Goal: Information Seeking & Learning: Find contact information

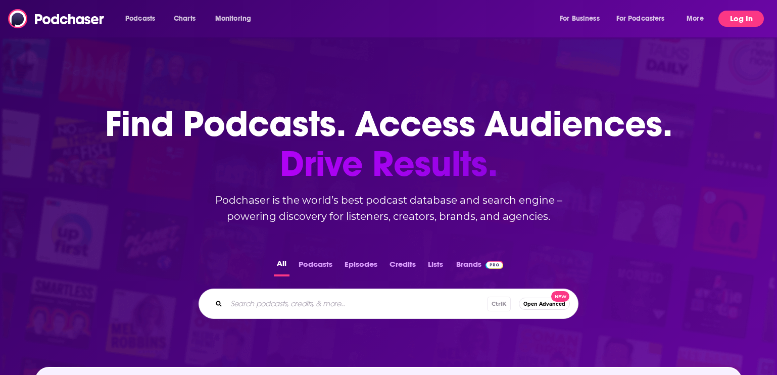
click at [724, 21] on button "Log In" at bounding box center [740, 19] width 45 height 16
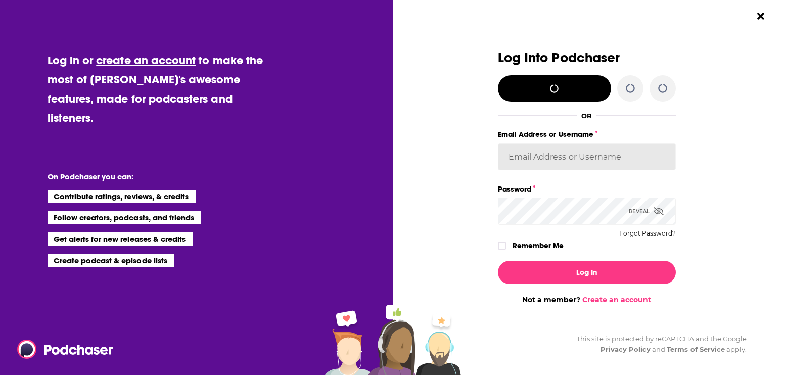
type input "[EMAIL_ADDRESS][DOMAIN_NAME]"
click at [627, 165] on input "[EMAIL_ADDRESS][DOMAIN_NAME]" at bounding box center [587, 156] width 178 height 27
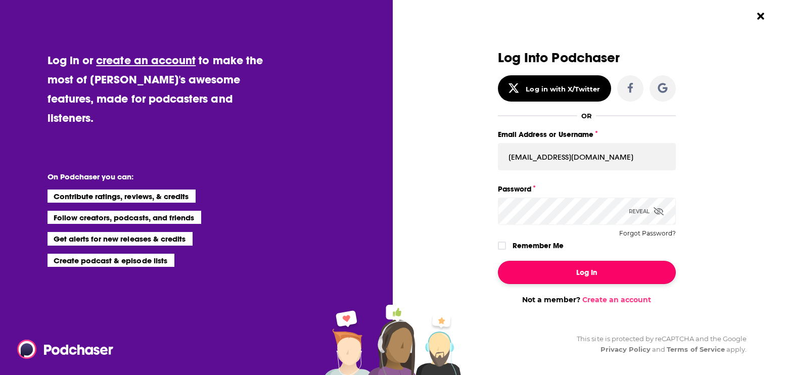
click at [633, 268] on button "Log In" at bounding box center [587, 272] width 178 height 23
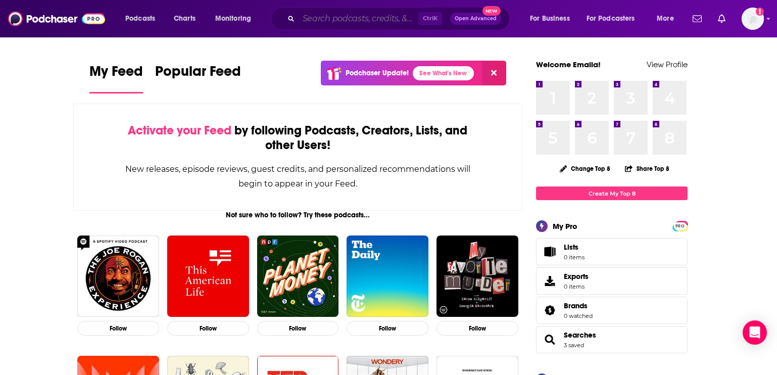
click at [355, 15] on input "Search podcasts, credits, & more..." at bounding box center [359, 19] width 120 height 16
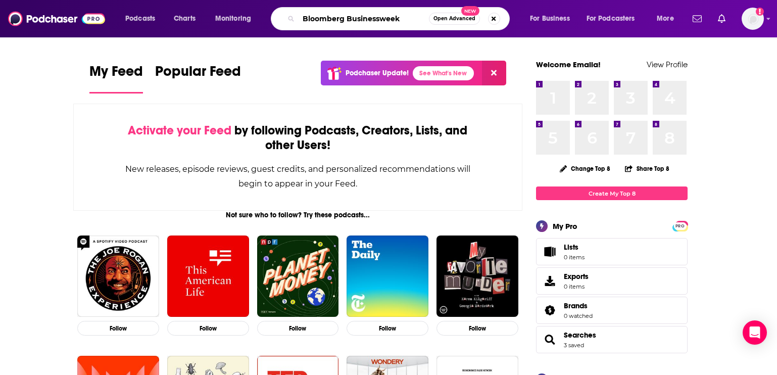
type input "Bloomberg Businessweek"
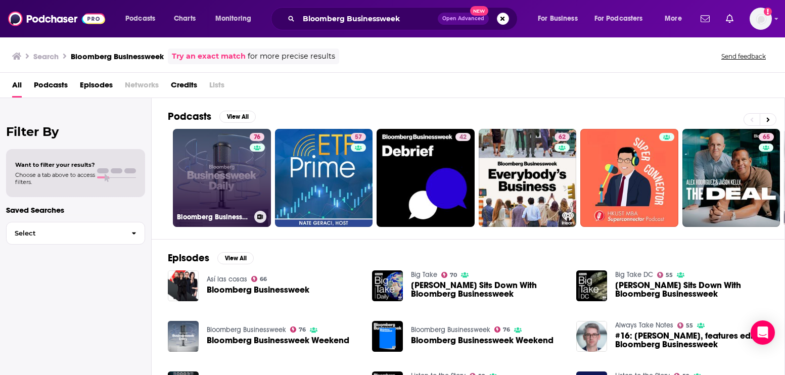
click at [237, 189] on link "76 Bloomberg Businessweek" at bounding box center [222, 178] width 98 height 98
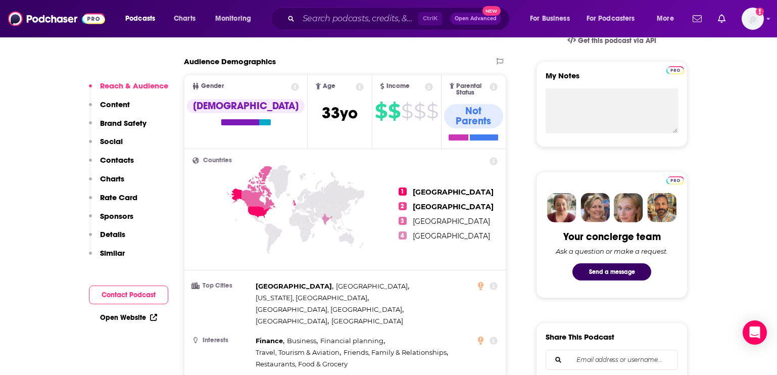
scroll to position [354, 0]
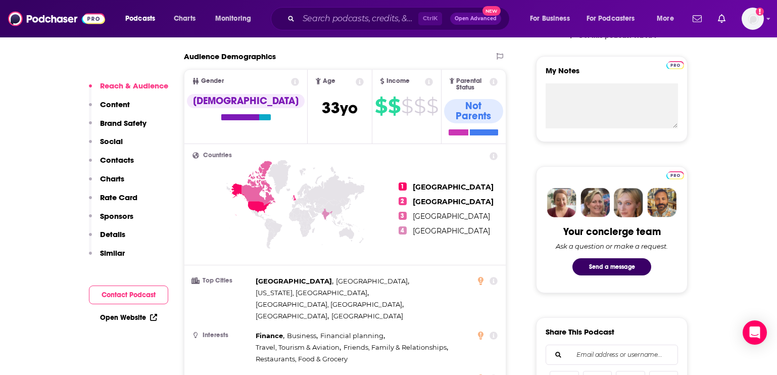
click at [113, 162] on p "Contacts" at bounding box center [117, 160] width 34 height 10
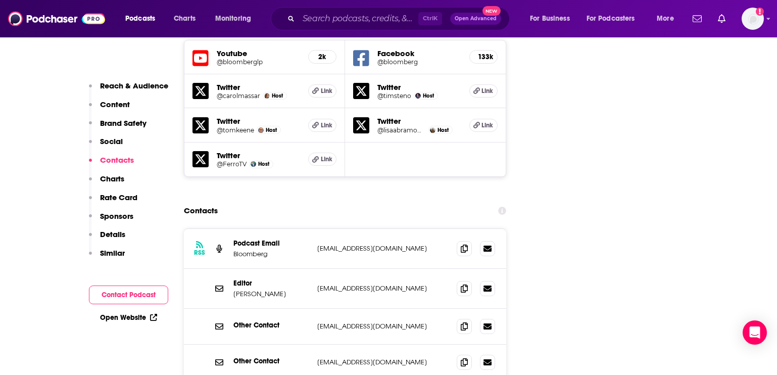
scroll to position [1199, 0]
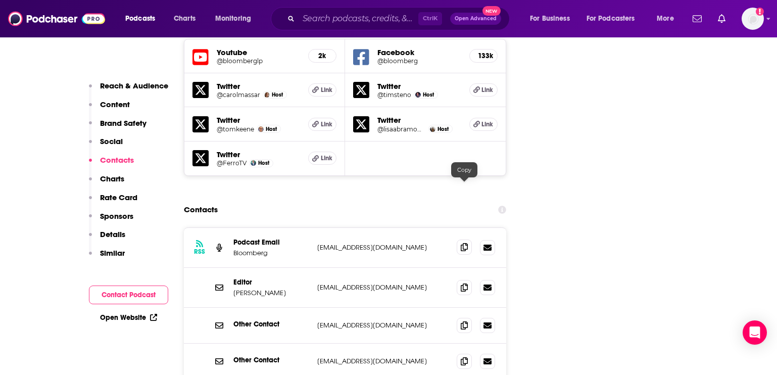
click at [462, 243] on icon at bounding box center [464, 247] width 7 height 8
click at [303, 9] on div "Ctrl K Open Advanced New" at bounding box center [390, 18] width 239 height 23
click at [300, 12] on input "Search podcasts, credits, & more..." at bounding box center [359, 19] width 120 height 16
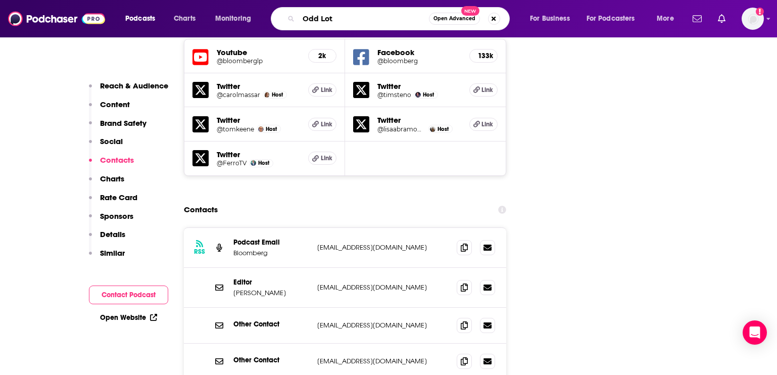
type input "Odd Lots"
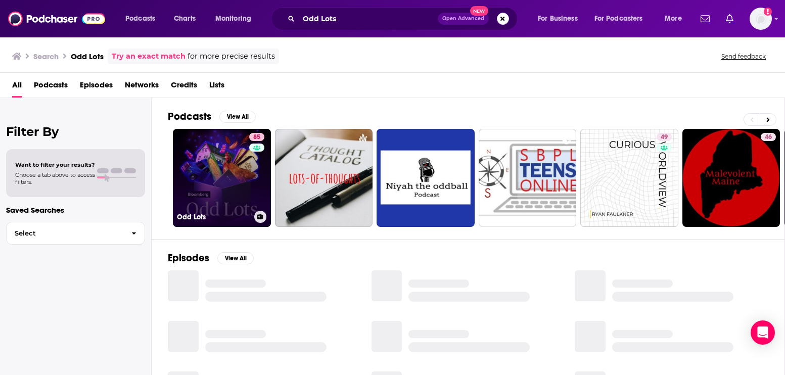
click at [231, 195] on link "85 Odd Lots" at bounding box center [222, 178] width 98 height 98
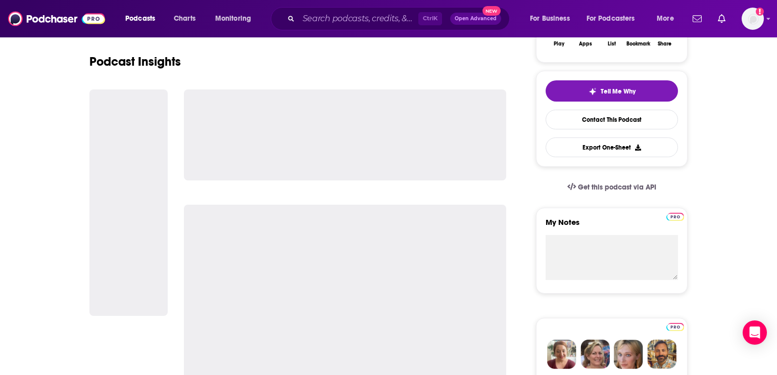
scroll to position [354, 0]
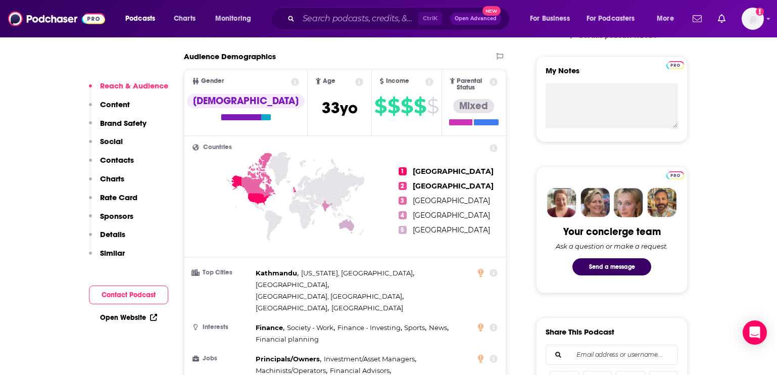
click at [109, 163] on p "Contacts" at bounding box center [117, 160] width 34 height 10
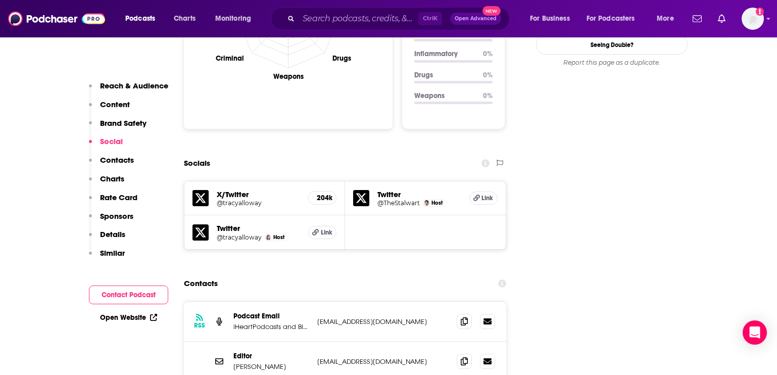
scroll to position [940, 0]
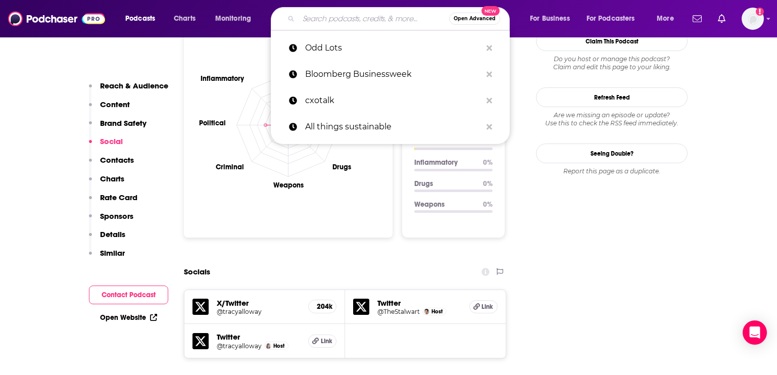
click at [330, 22] on input "Search podcasts, credits, & more..." at bounding box center [374, 19] width 151 height 16
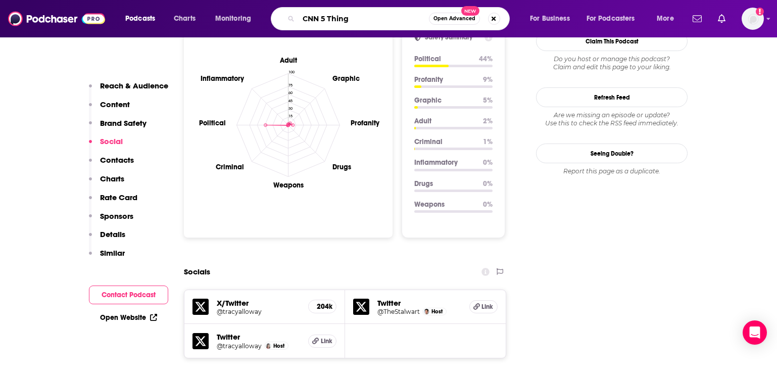
type input "CNN 5 Things"
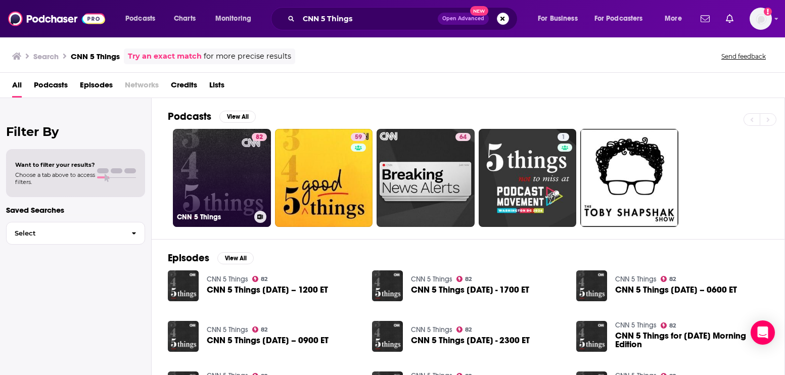
click at [239, 187] on link "82 CNN 5 Things" at bounding box center [222, 178] width 98 height 98
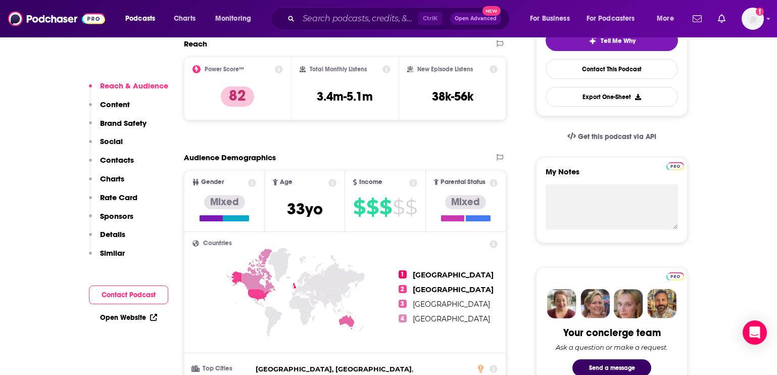
click at [122, 162] on p "Contacts" at bounding box center [117, 160] width 34 height 10
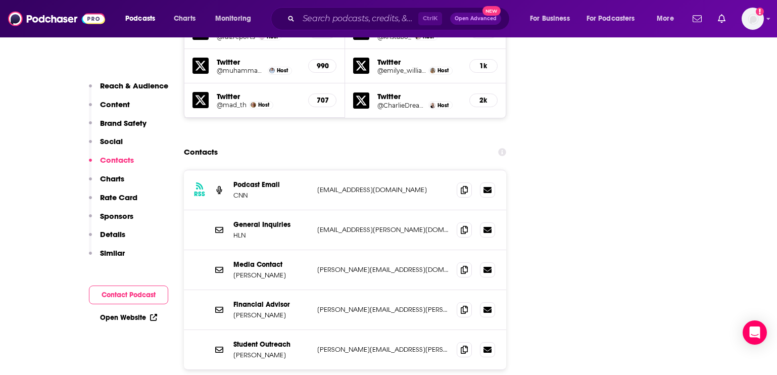
scroll to position [1296, 0]
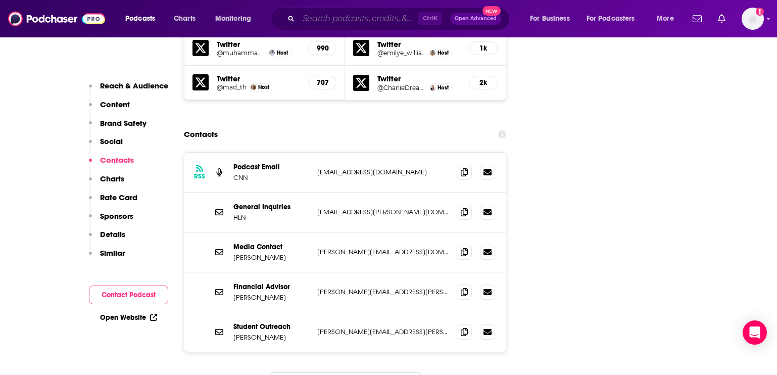
click at [324, 22] on input "Search podcasts, credits, & more..." at bounding box center [359, 19] width 120 height 16
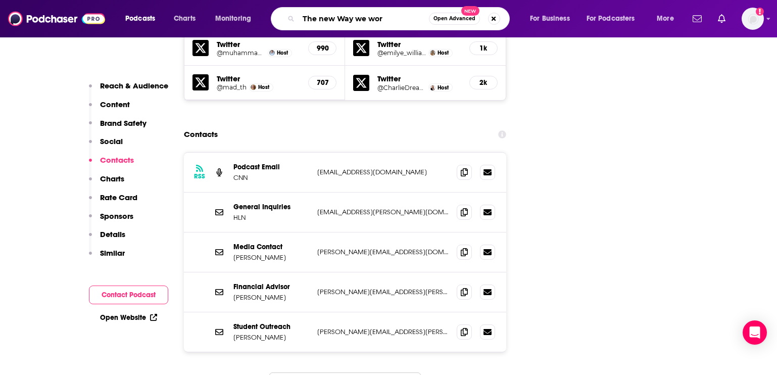
type input "The new Way we work"
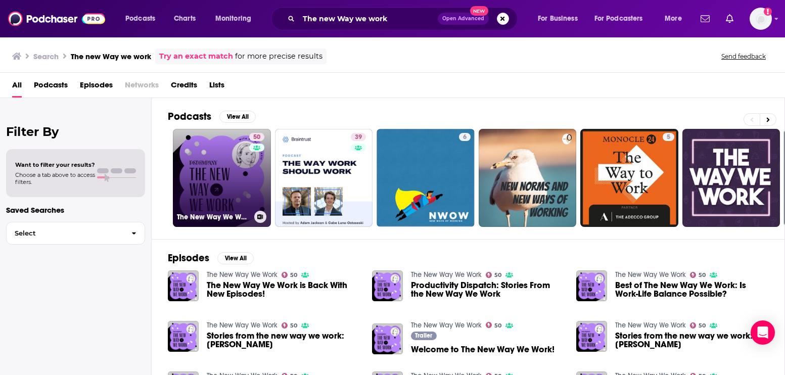
click at [229, 178] on link "50 The New Way We Work" at bounding box center [222, 178] width 98 height 98
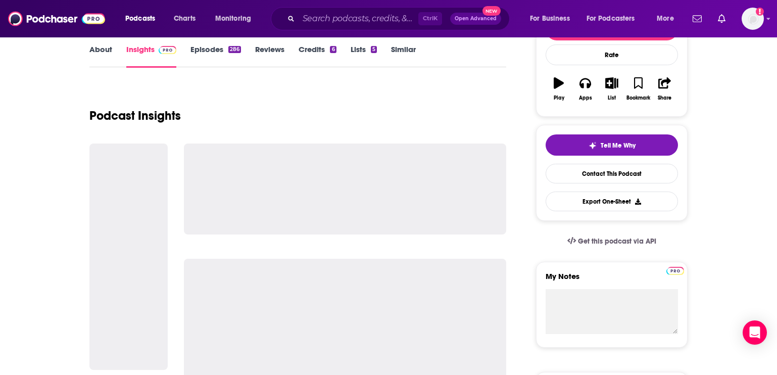
scroll to position [253, 0]
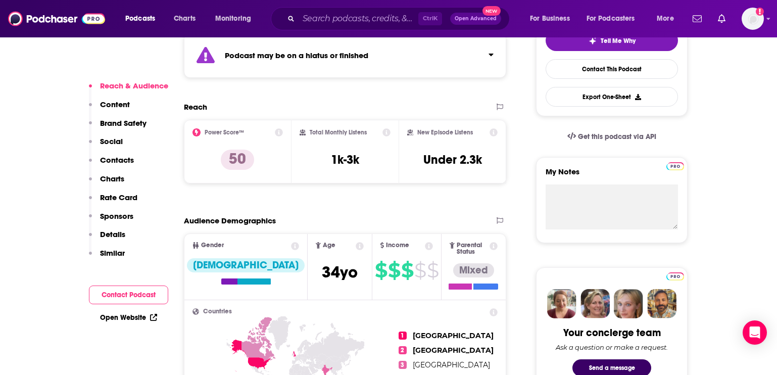
click at [124, 159] on p "Contacts" at bounding box center [117, 160] width 34 height 10
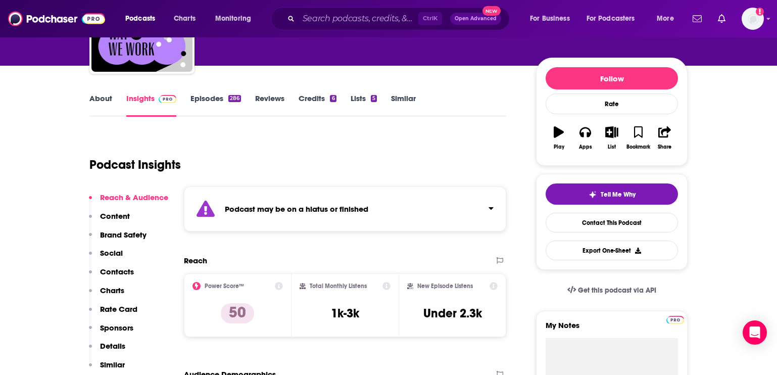
scroll to position [0, 0]
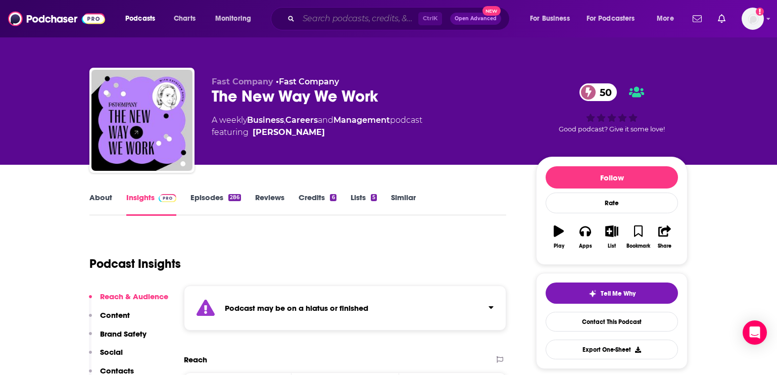
click at [337, 21] on input "Search podcasts, credits, & more..." at bounding box center [359, 19] width 120 height 16
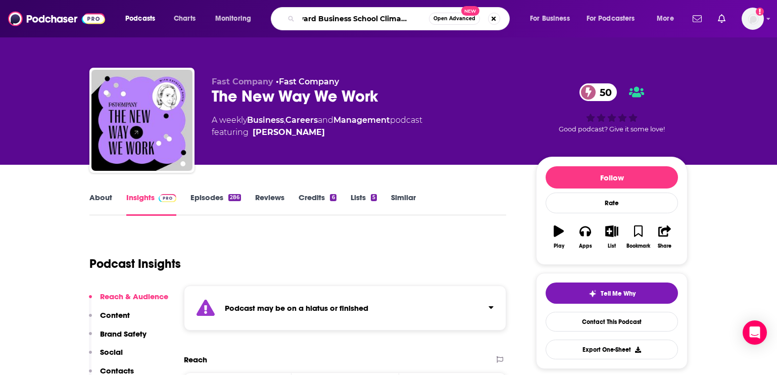
type input "Harvard Business School Climate Rising"
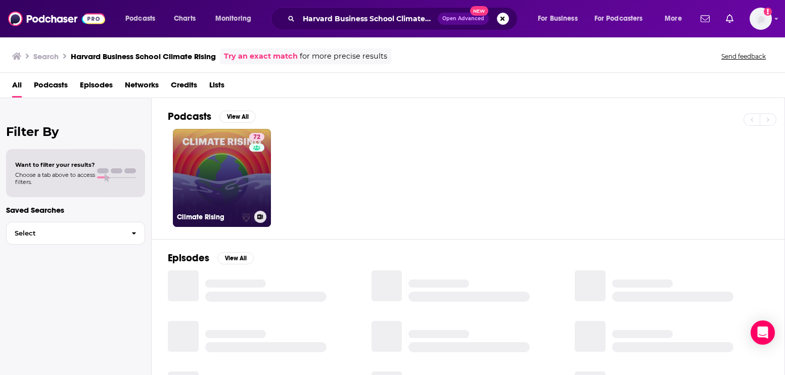
click at [207, 169] on link "72 Climate Rising" at bounding box center [222, 178] width 98 height 98
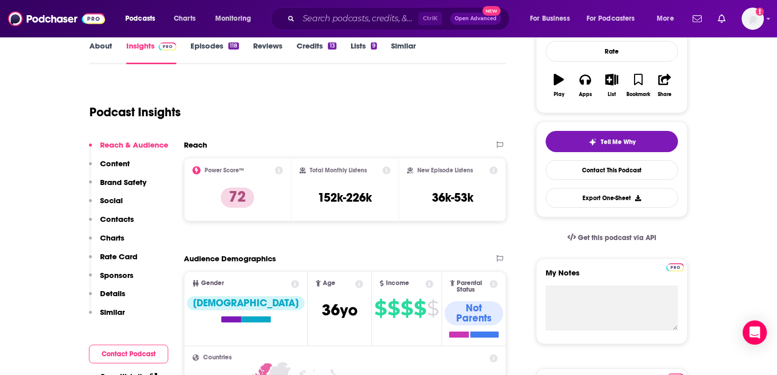
click at [127, 218] on p "Contacts" at bounding box center [117, 219] width 34 height 10
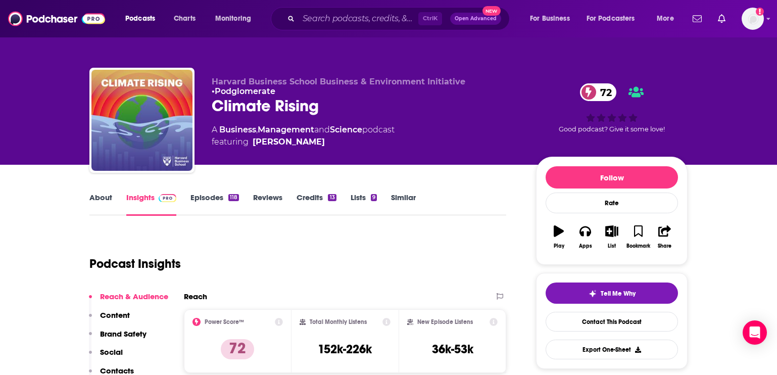
click at [343, 29] on div "Ctrl K Open Advanced New" at bounding box center [390, 18] width 239 height 23
click at [345, 21] on input "Search podcasts, credits, & more..." at bounding box center [359, 19] width 120 height 16
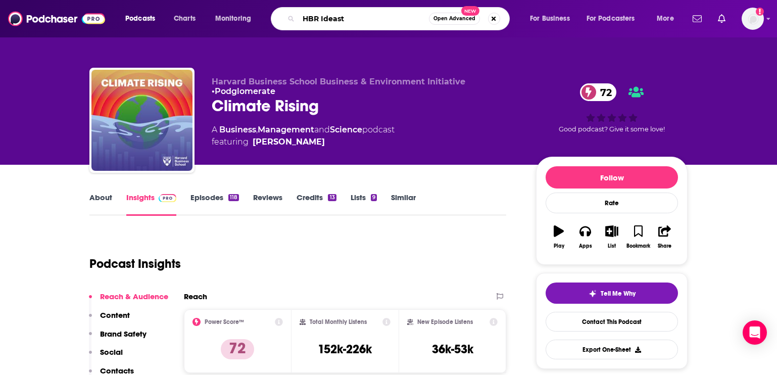
type input "HBR Ideas"
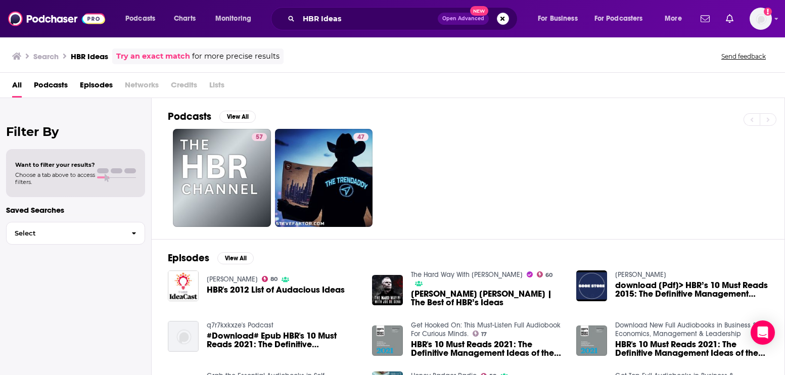
scroll to position [47, 0]
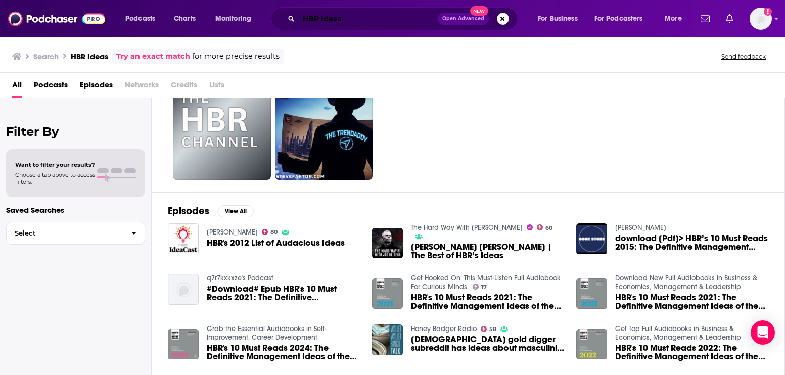
click at [304, 15] on input "HBR Ideas" at bounding box center [368, 19] width 139 height 16
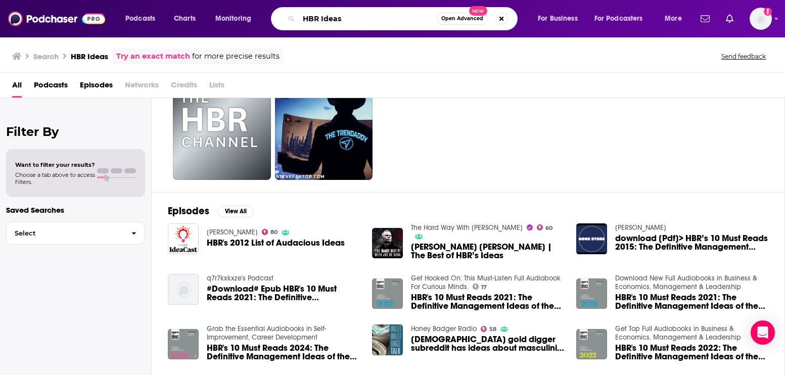
click at [304, 15] on input "HBR Ideas" at bounding box center [368, 19] width 138 height 16
type input "Harvard Business School Ideas"
